Goal: Information Seeking & Learning: Learn about a topic

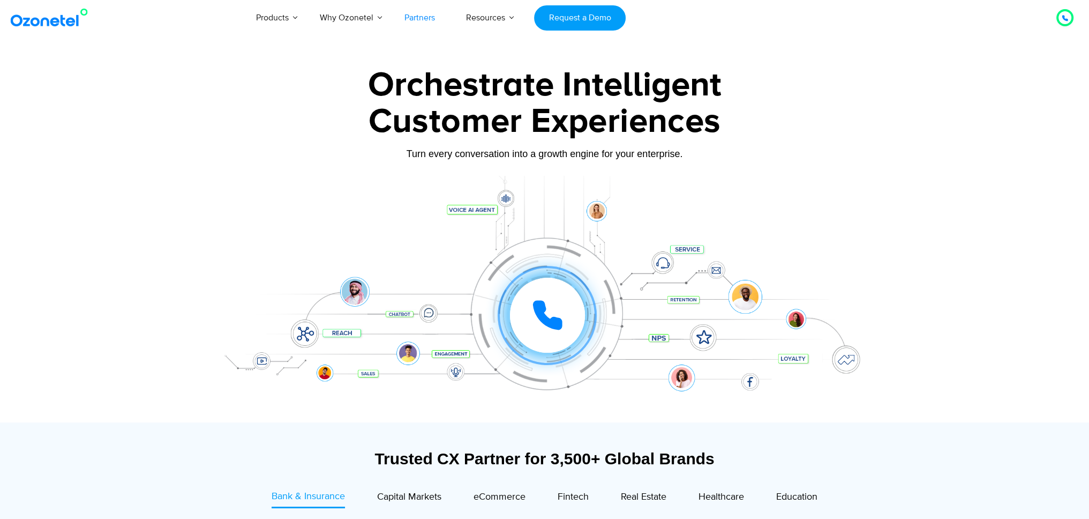
click at [420, 18] on link "Partners" at bounding box center [420, 17] width 62 height 35
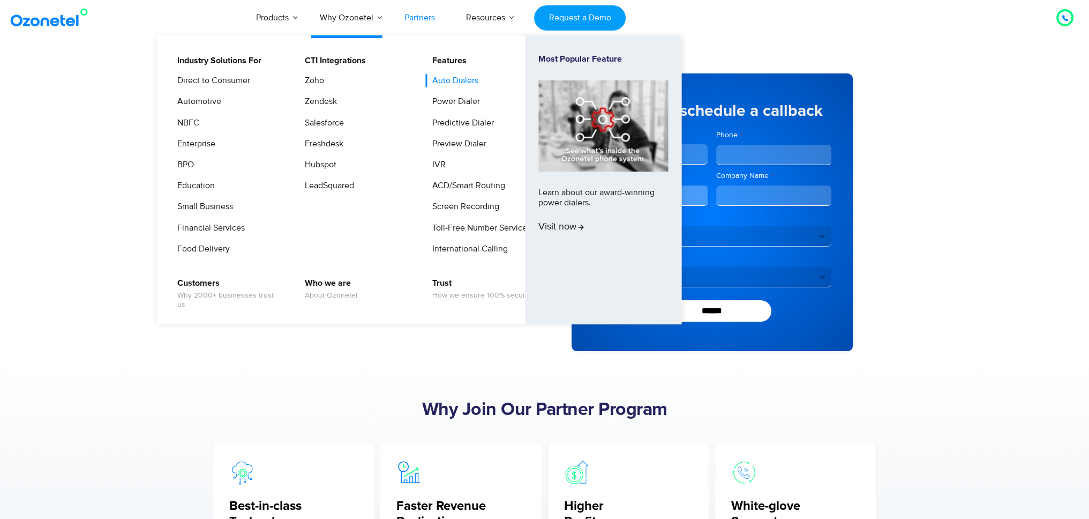
click at [460, 83] on link "Auto Dialers" at bounding box center [452, 80] width 55 height 13
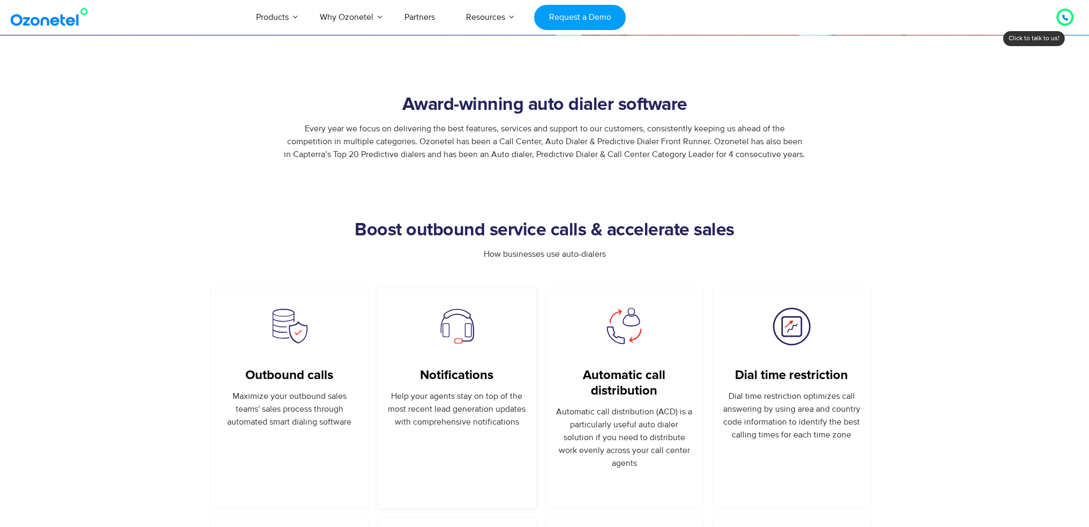
scroll to position [696, 0]
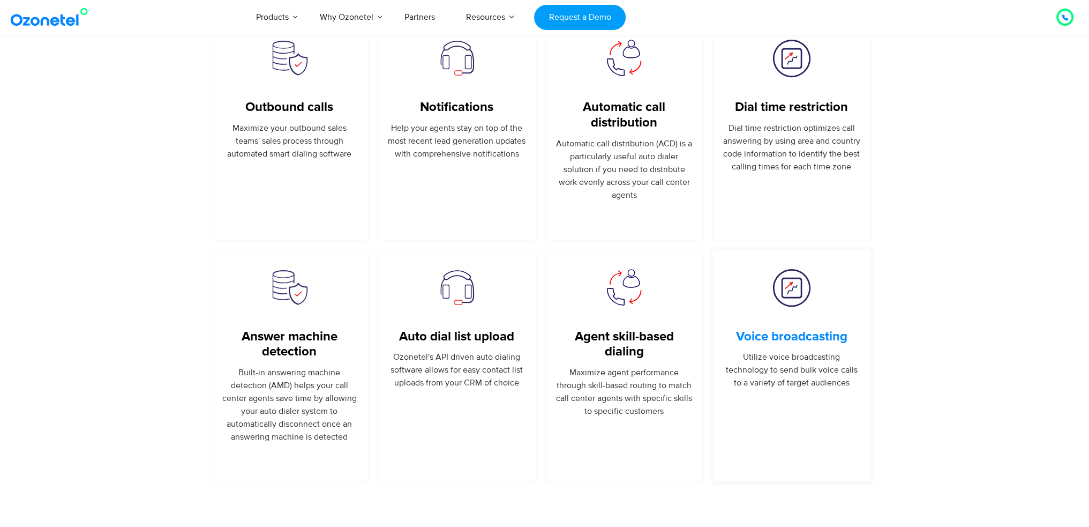
click at [749, 338] on link "Voice broadcasting" at bounding box center [791, 337] width 111 height 16
